Goal: Contribute content

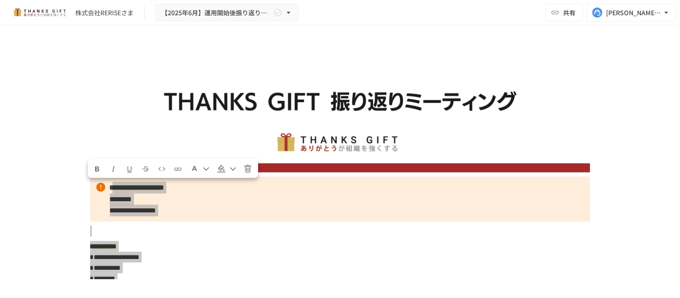
scroll to position [1095, 0]
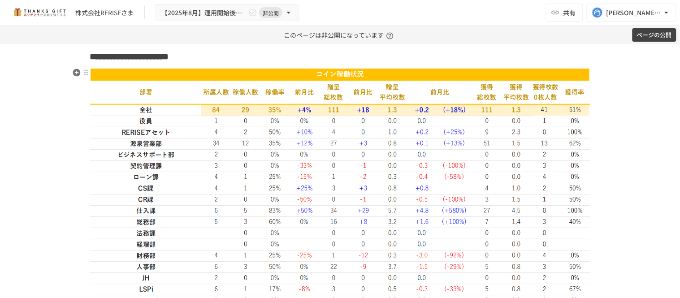
scroll to position [1837, 0]
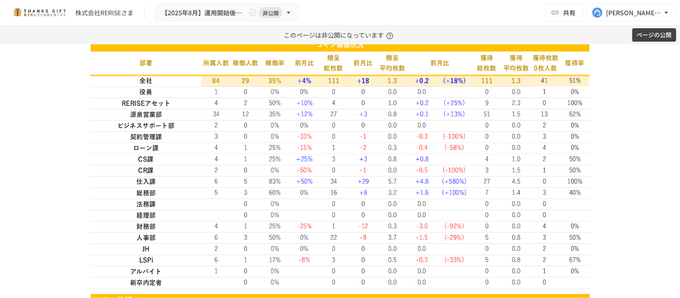
click at [7, 171] on div "**********" at bounding box center [340, 171] width 680 height 254
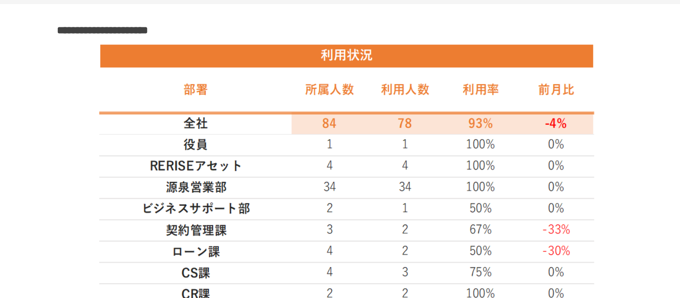
scroll to position [1527, 0]
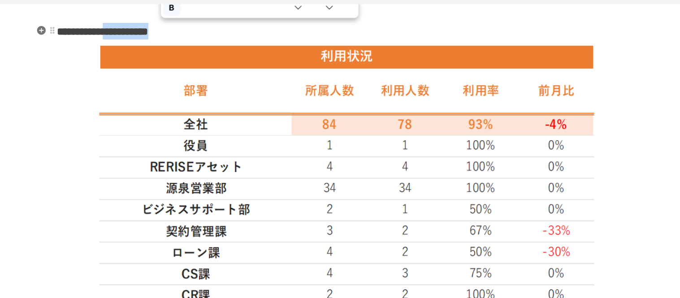
drag, startPoint x: 179, startPoint y: 68, endPoint x: 267, endPoint y: 65, distance: 88.3
click at [267, 65] on h3 "**********" at bounding box center [340, 67] width 500 height 15
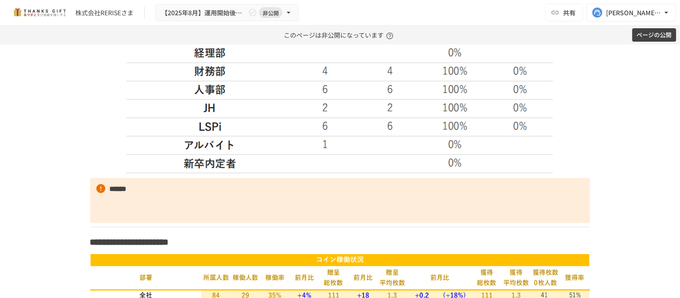
scroll to position [1832, 0]
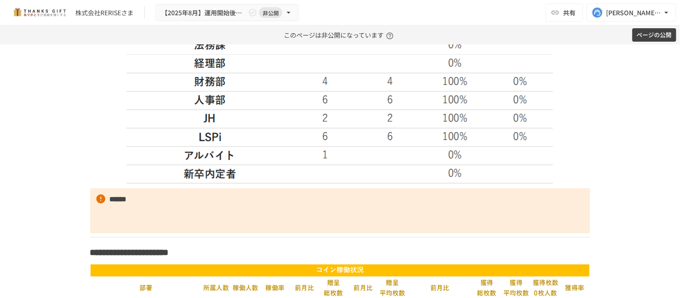
click at [655, 41] on button "ページの公開" at bounding box center [654, 35] width 44 height 14
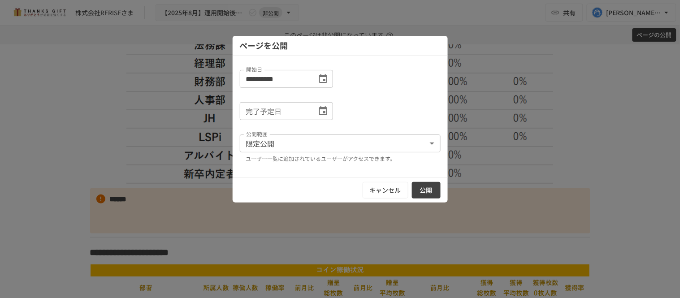
click at [421, 197] on button "公開" at bounding box center [426, 190] width 29 height 17
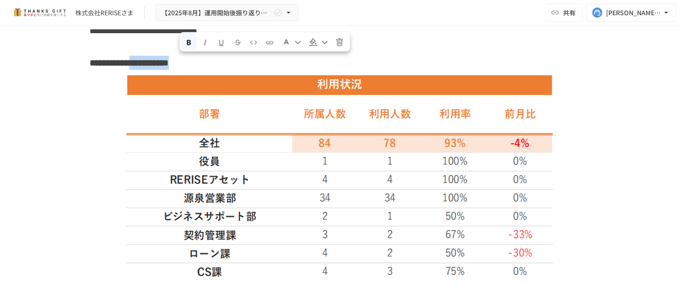
scroll to position [1522, 0]
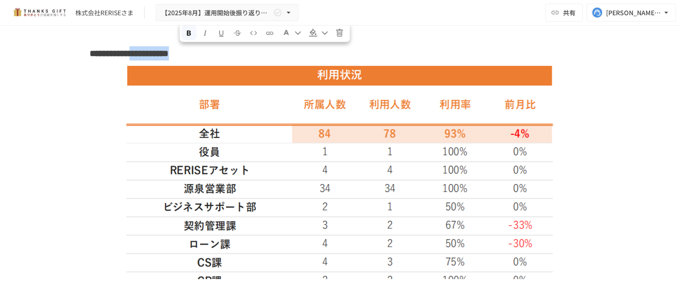
click at [203, 133] on img at bounding box center [339, 270] width 427 height 410
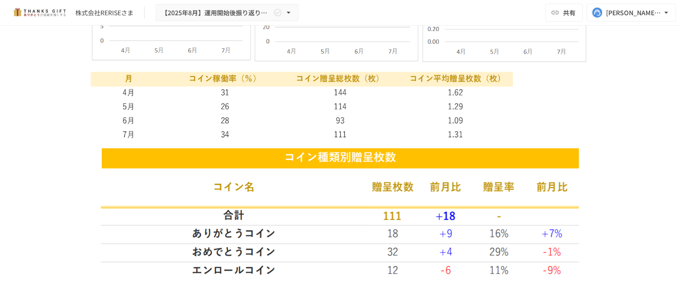
scroll to position [2458, 0]
